Goal: Communication & Community: Answer question/provide support

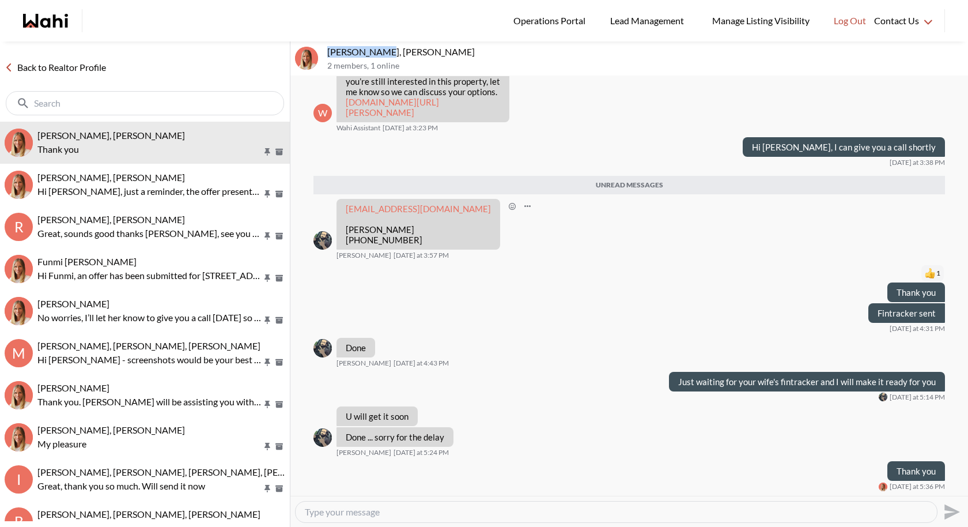
scroll to position [1431, 0]
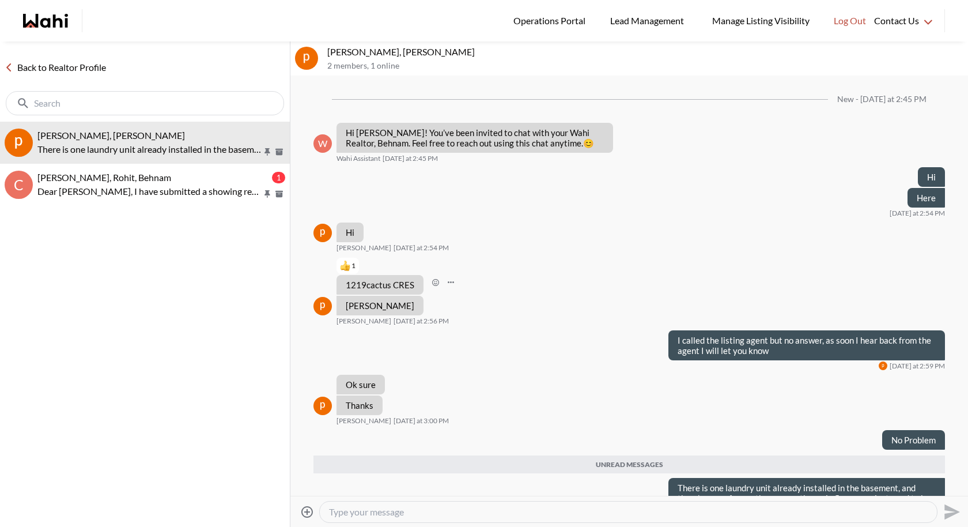
scroll to position [36, 0]
